Goal: Information Seeking & Learning: Learn about a topic

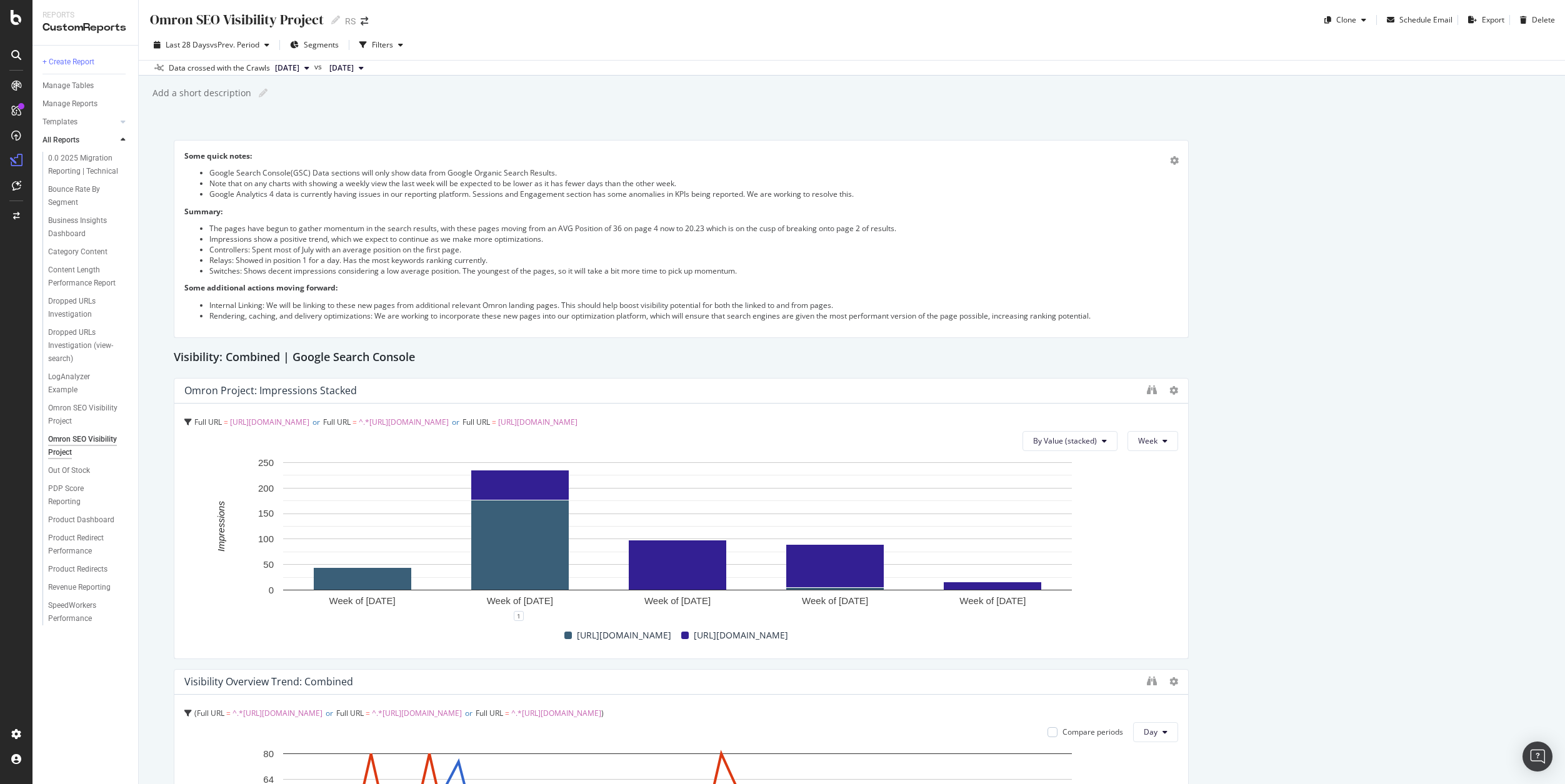
scroll to position [2372, 0]
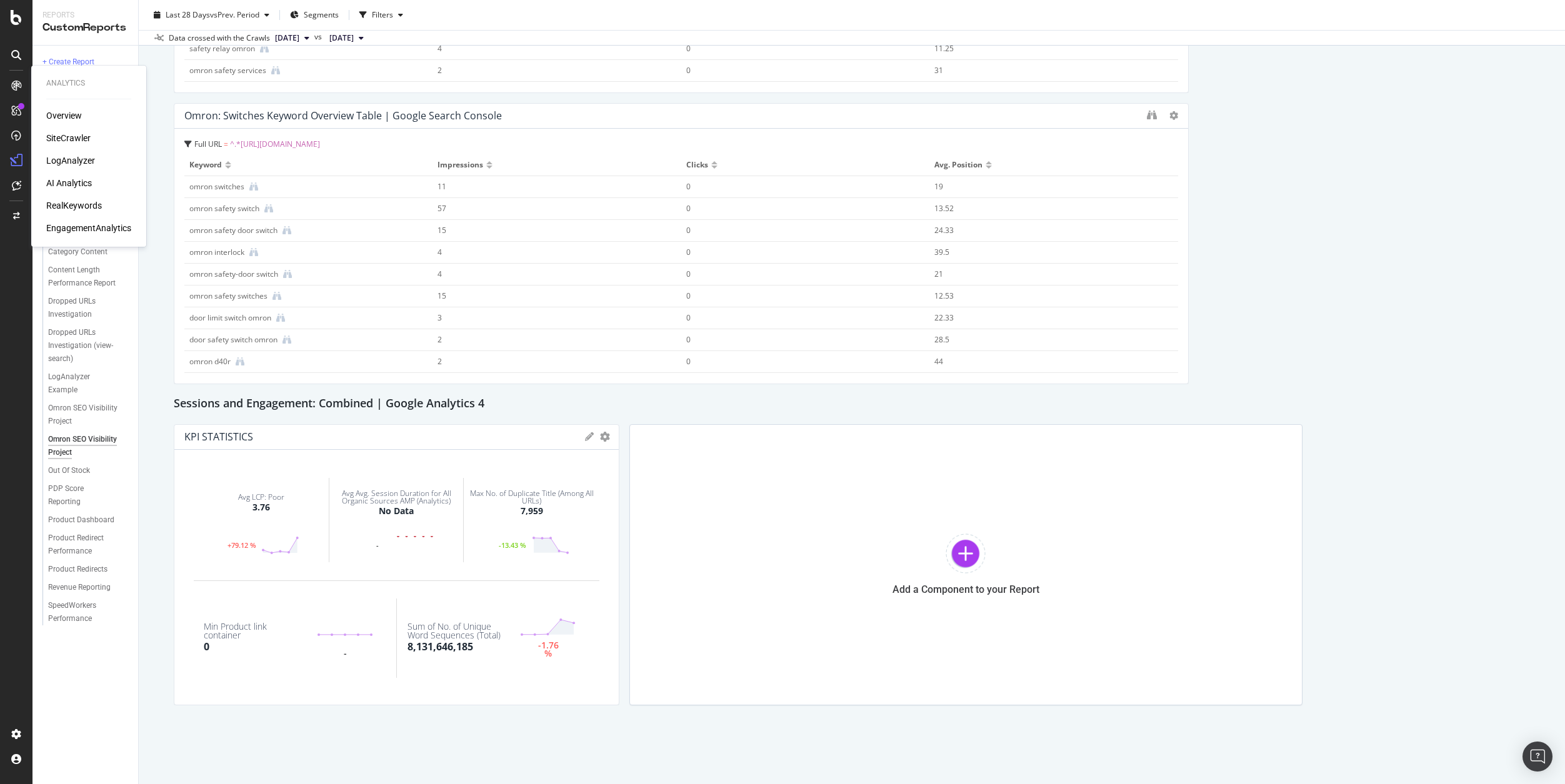
click at [77, 114] on div "Overview" at bounding box center [64, 115] width 35 height 12
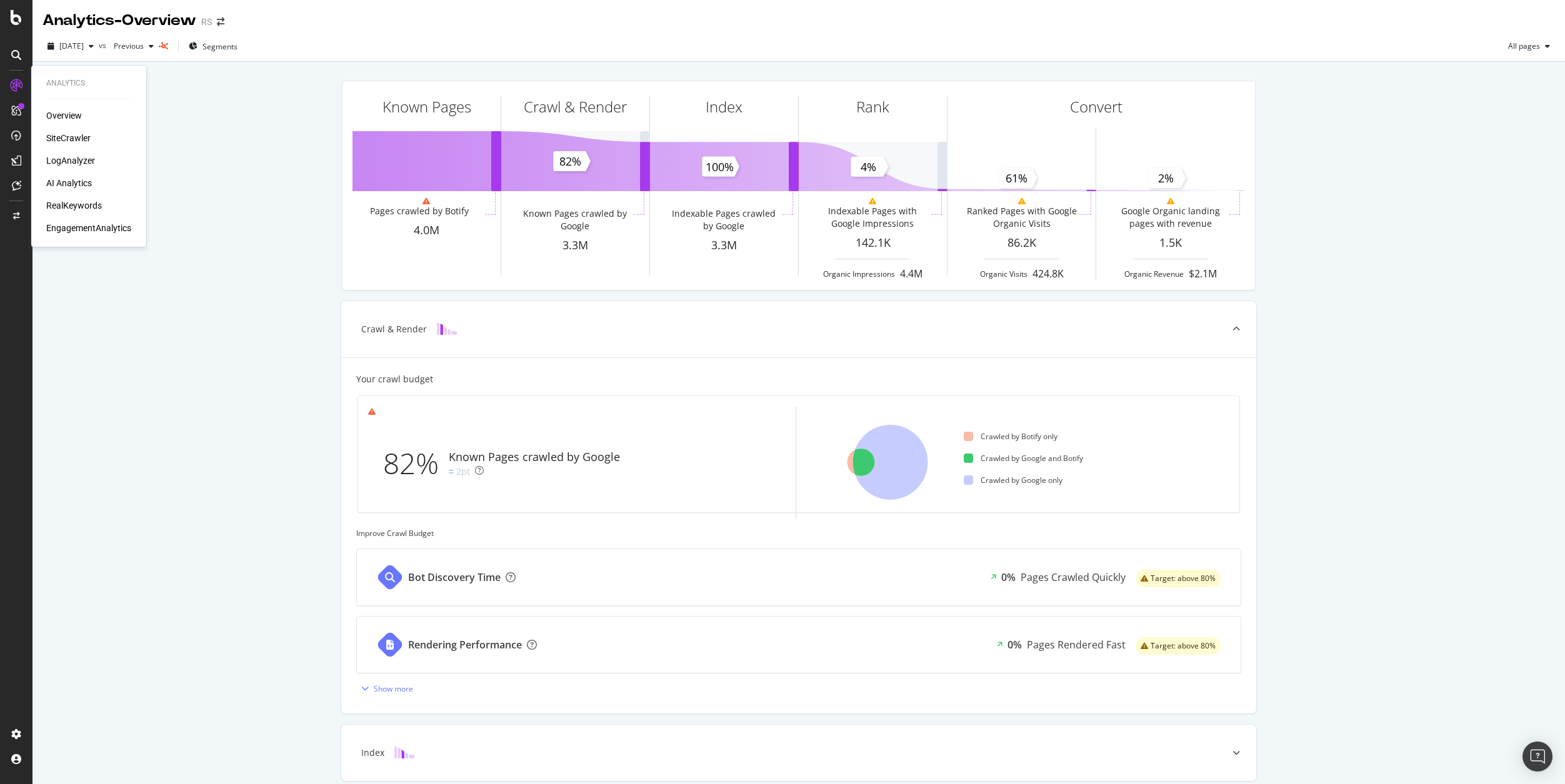
click at [83, 209] on div "RealKeywords" at bounding box center [74, 205] width 56 height 12
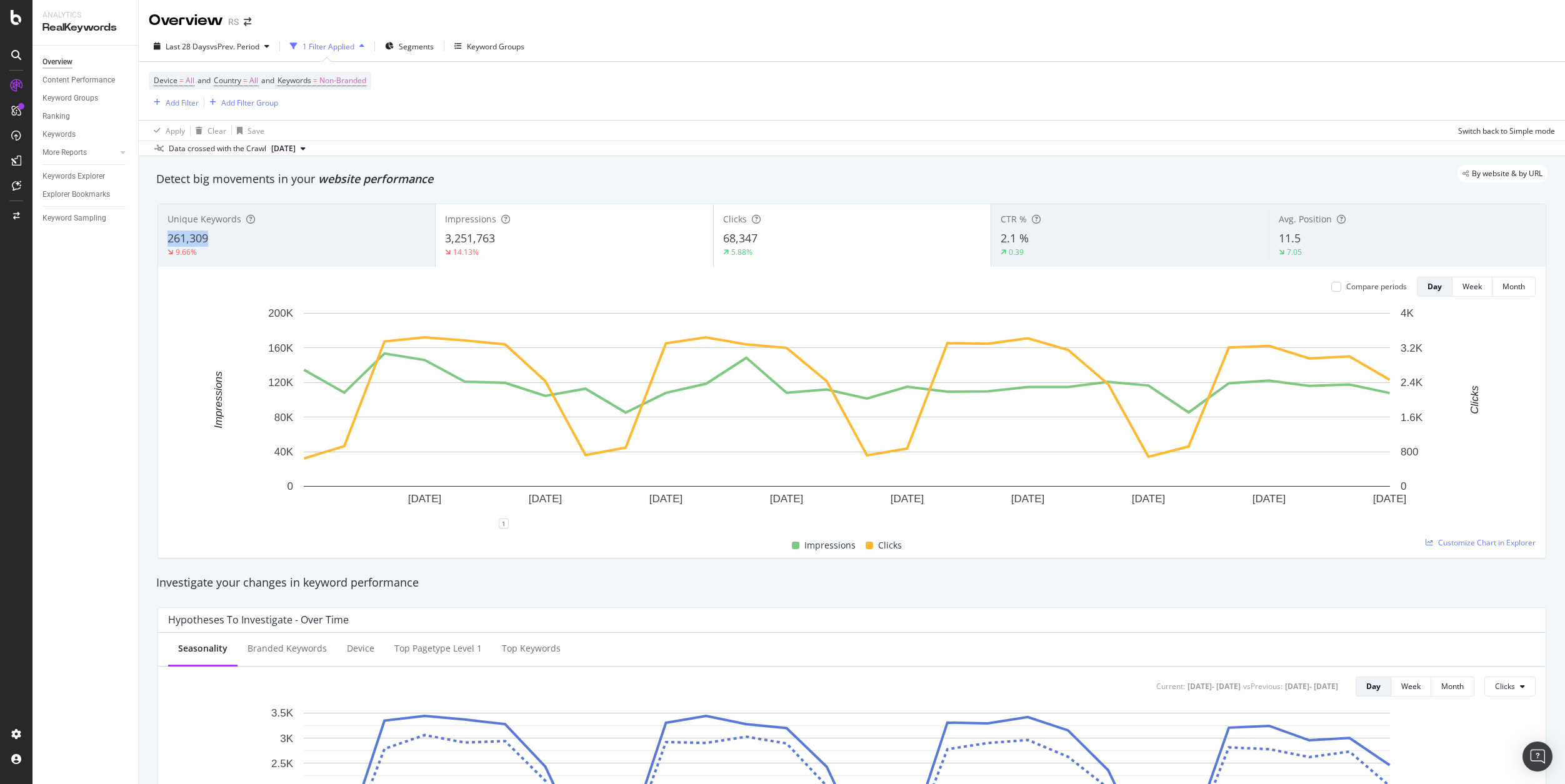
click at [339, 228] on div "Unique Keywords 261,309 9.66%" at bounding box center [297, 236] width 277 height 56
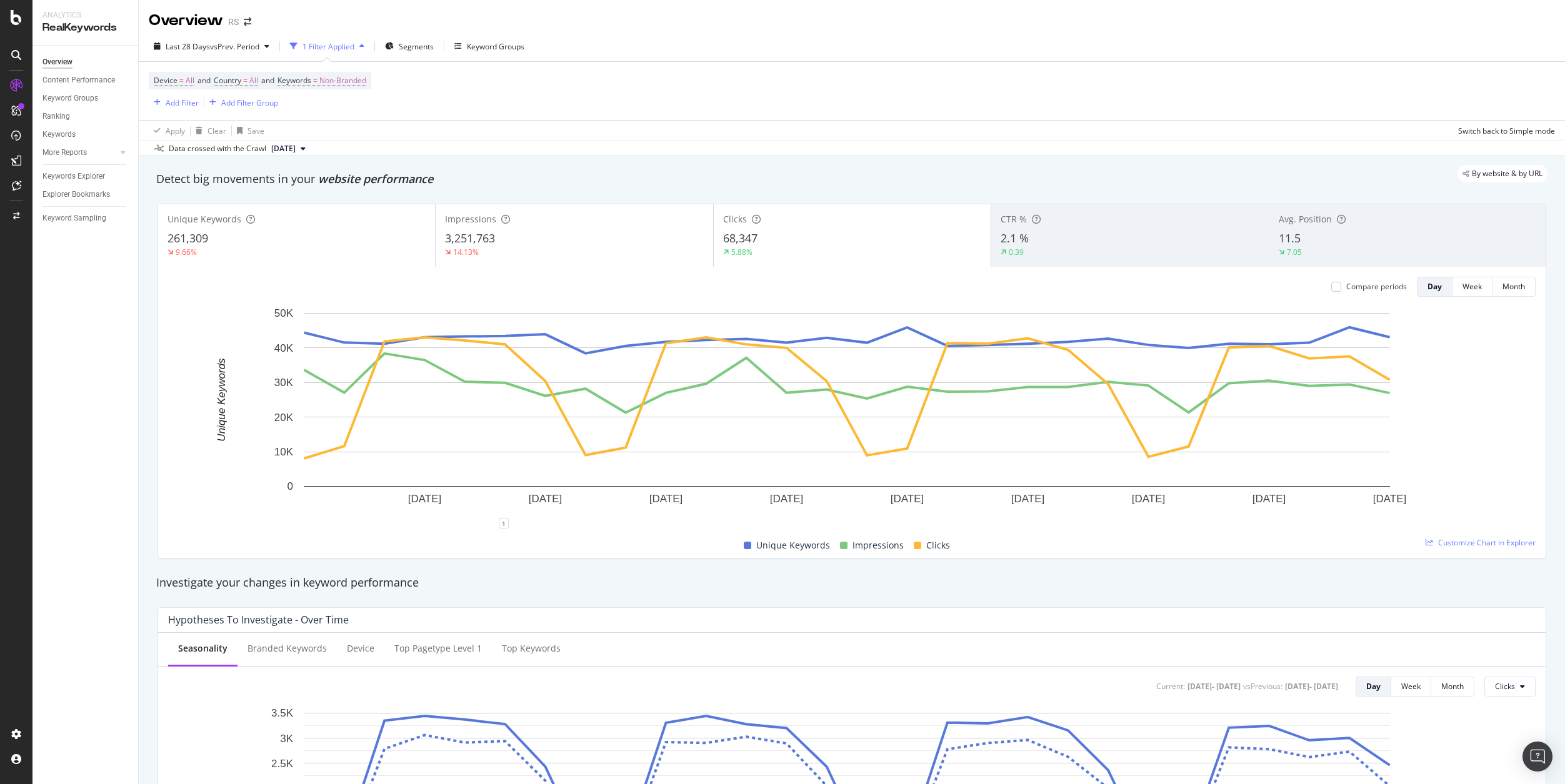
click at [573, 236] on div "3,251,763" at bounding box center [574, 238] width 258 height 16
